Goal: Download file/media

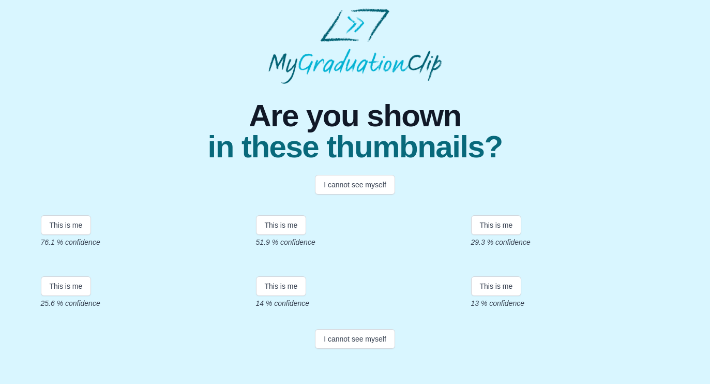
scroll to position [200, 0]
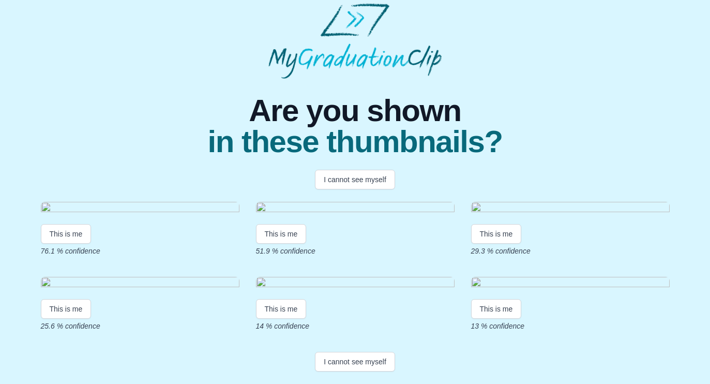
click at [120, 202] on img at bounding box center [140, 209] width 199 height 14
click at [66, 224] on button "This is me" at bounding box center [66, 234] width 51 height 20
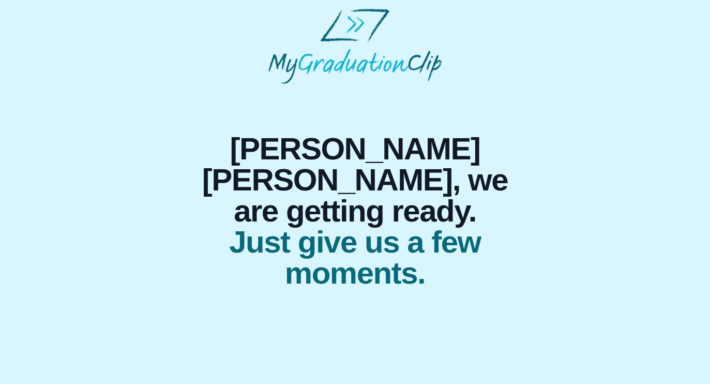
scroll to position [0, 0]
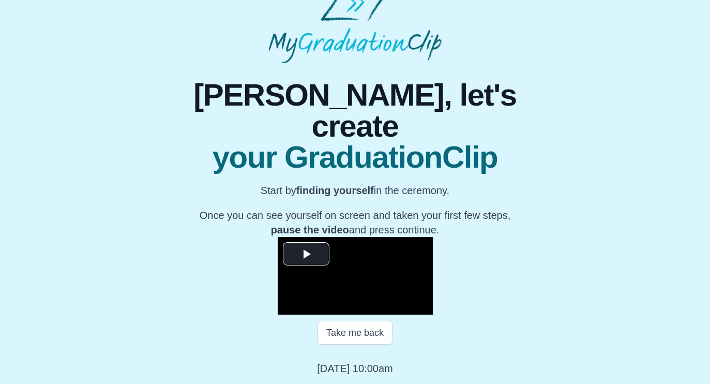
scroll to position [112, 0]
click at [306, 253] on span "Video Player" at bounding box center [306, 253] width 0 height 0
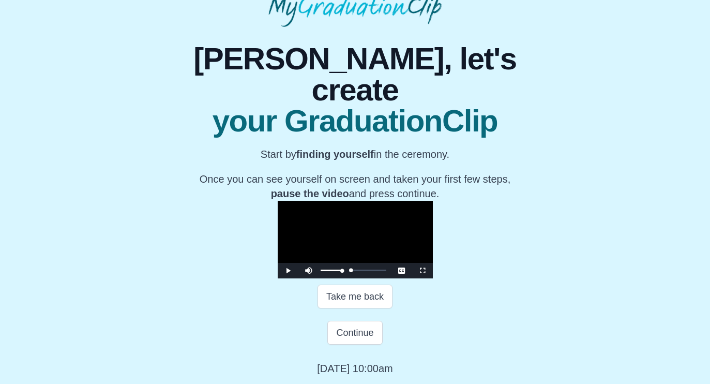
drag, startPoint x: 230, startPoint y: 307, endPoint x: 217, endPoint y: 307, distance: 12.4
click at [278, 278] on div "Play Mute Current Time 1:15 / Loaded : 0% 00:00 00:00 Progress : 0% Stream Type…" at bounding box center [355, 271] width 155 height 16
click at [288, 270] on span "Video Player" at bounding box center [288, 270] width 0 height 0
click at [365, 344] on button "Continue" at bounding box center [354, 333] width 55 height 24
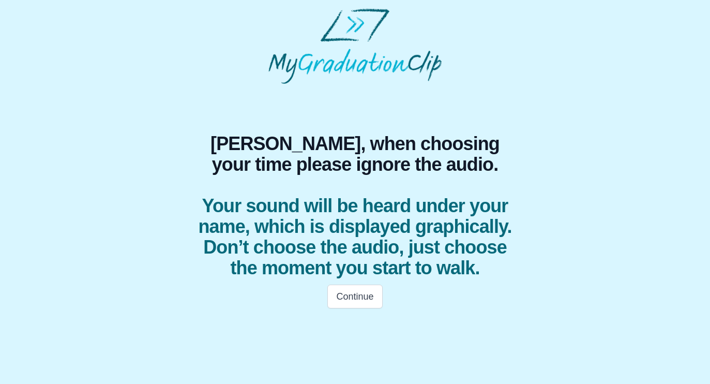
scroll to position [0, 0]
click at [358, 297] on button "Continue" at bounding box center [354, 296] width 55 height 24
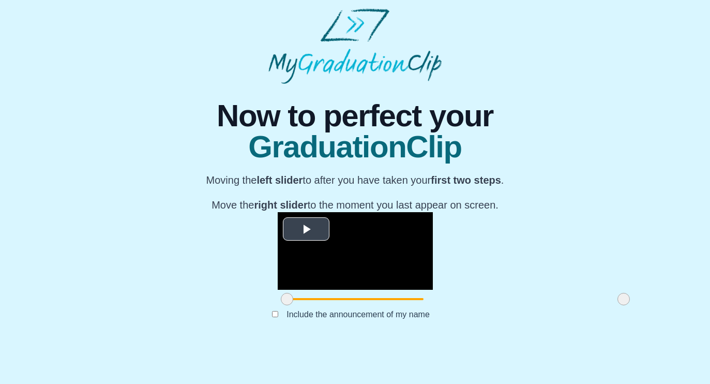
scroll to position [87, 0]
click at [306, 229] on span "Video Player" at bounding box center [306, 229] width 0 height 0
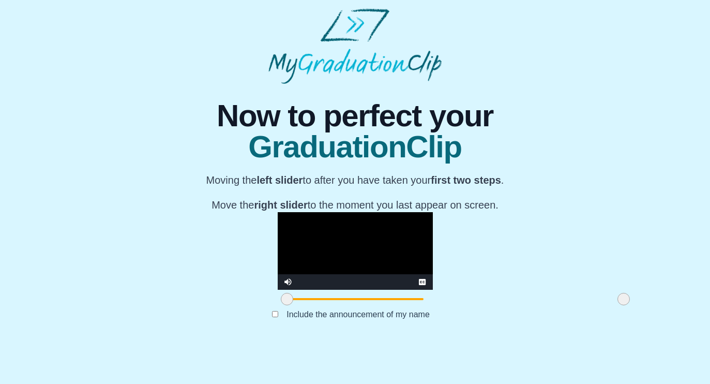
click at [278, 280] on video "Video Player" at bounding box center [355, 251] width 155 height 78
click at [281, 305] on span at bounding box center [287, 299] width 12 height 12
drag, startPoint x: 521, startPoint y: 335, endPoint x: 266, endPoint y: 335, distance: 254.4
click at [363, 305] on span at bounding box center [369, 299] width 12 height 12
drag, startPoint x: 182, startPoint y: 335, endPoint x: 250, endPoint y: 330, distance: 67.4
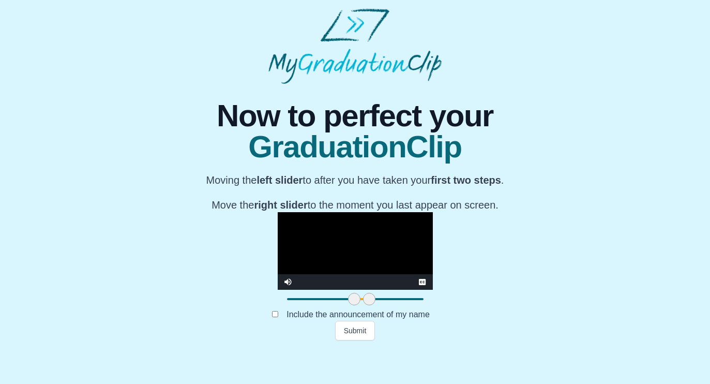
click at [348, 305] on span at bounding box center [354, 299] width 12 height 12
drag, startPoint x: 271, startPoint y: 333, endPoint x: 430, endPoint y: 331, distance: 158.2
click at [521, 305] on span at bounding box center [527, 299] width 12 height 12
drag, startPoint x: 430, startPoint y: 331, endPoint x: 462, endPoint y: 331, distance: 32.1
click at [553, 305] on span at bounding box center [559, 299] width 12 height 12
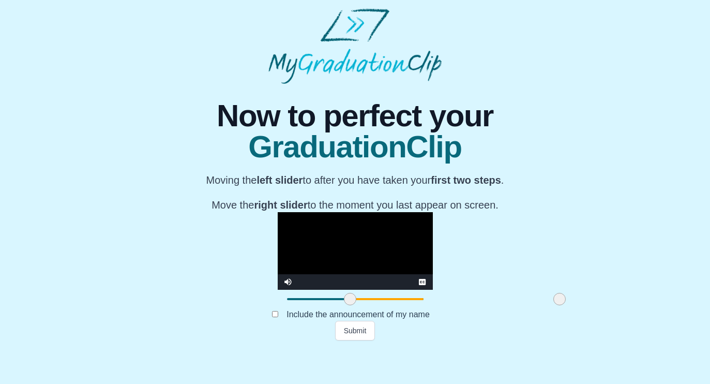
click at [344, 305] on span at bounding box center [350, 299] width 12 height 12
click at [366, 340] on button "Submit" at bounding box center [355, 331] width 40 height 20
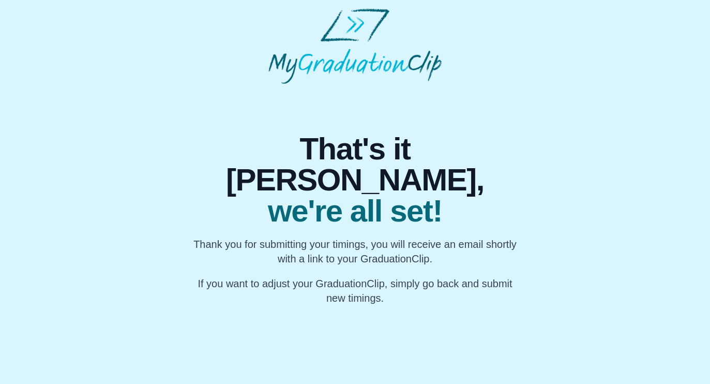
scroll to position [0, 0]
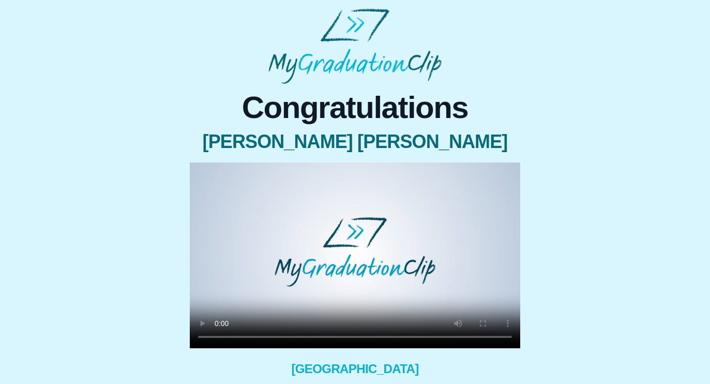
click at [216, 348] on video at bounding box center [355, 255] width 330 height 186
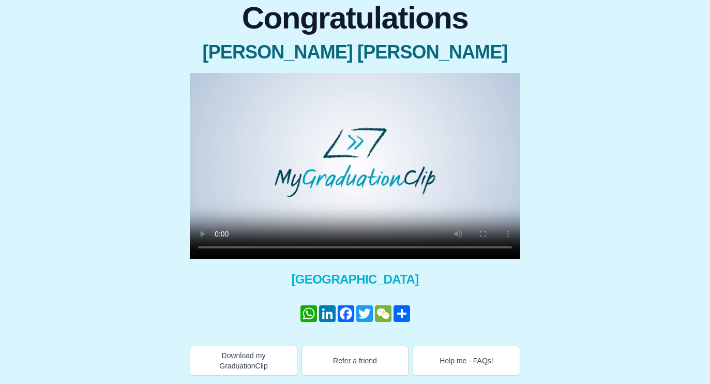
scroll to position [110, 0]
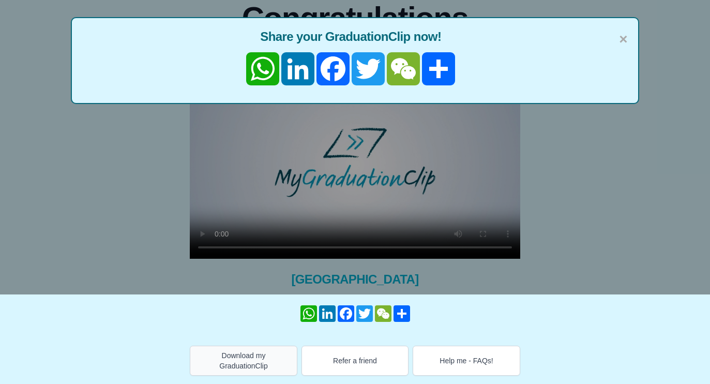
click at [254, 357] on button "Download my GraduationClip" at bounding box center [244, 360] width 108 height 30
